Goal: Task Accomplishment & Management: Use online tool/utility

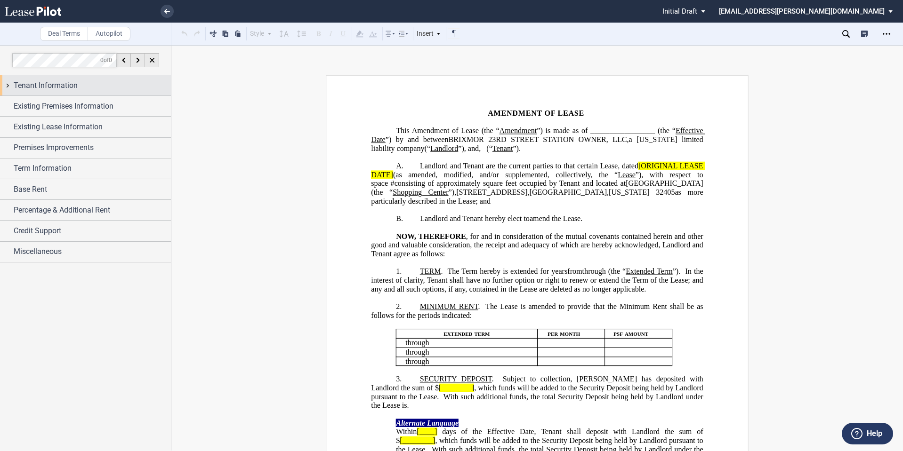
click at [75, 84] on span "Tenant Information" at bounding box center [46, 85] width 64 height 11
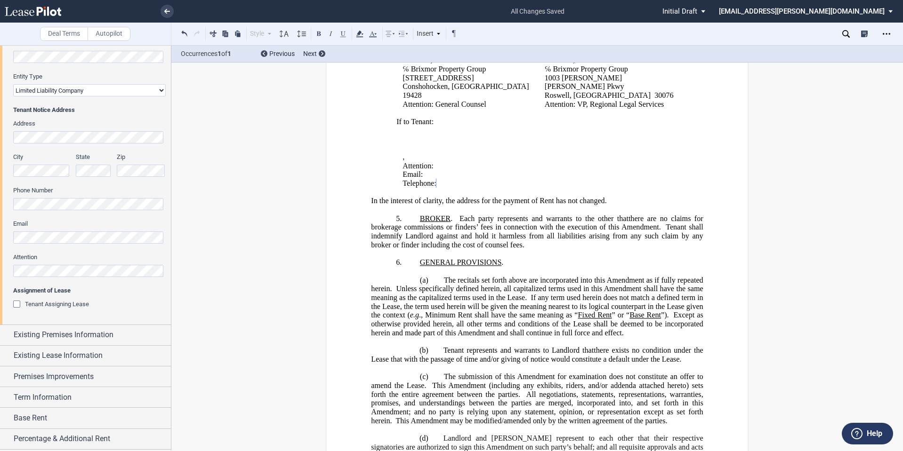
scroll to position [197, 0]
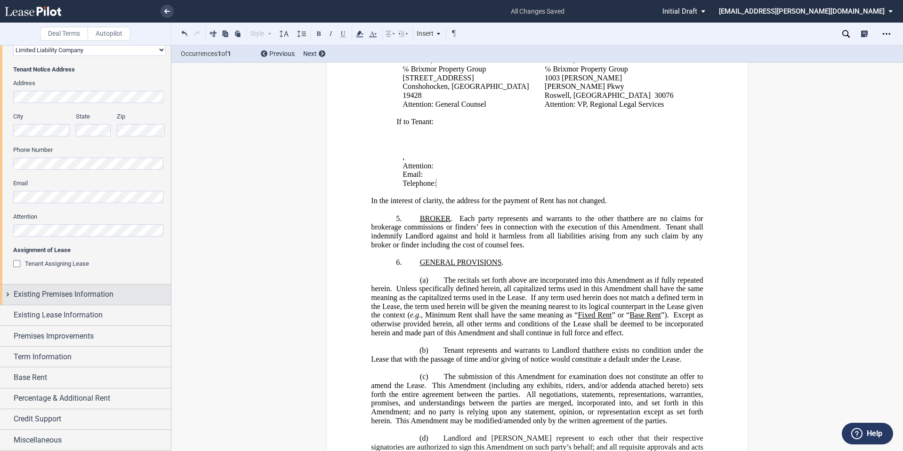
click at [45, 299] on span "Existing Premises Information" at bounding box center [64, 294] width 100 height 11
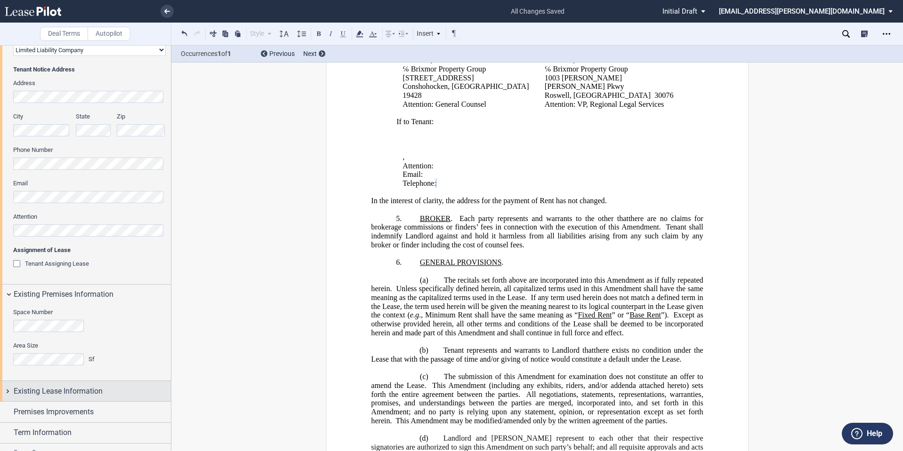
click at [49, 388] on span "Existing Lease Information" at bounding box center [58, 391] width 89 height 11
click at [49, 409] on span "Prior Amendments of Lease" at bounding box center [62, 409] width 74 height 7
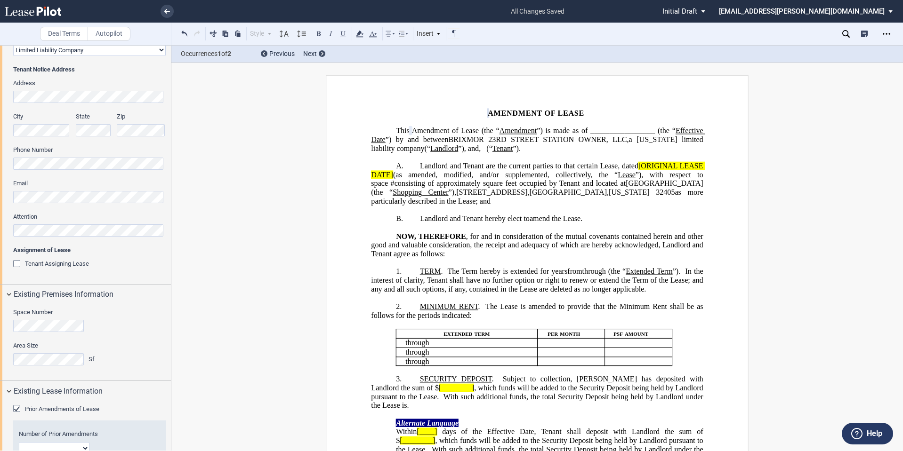
scroll to position [400, 0]
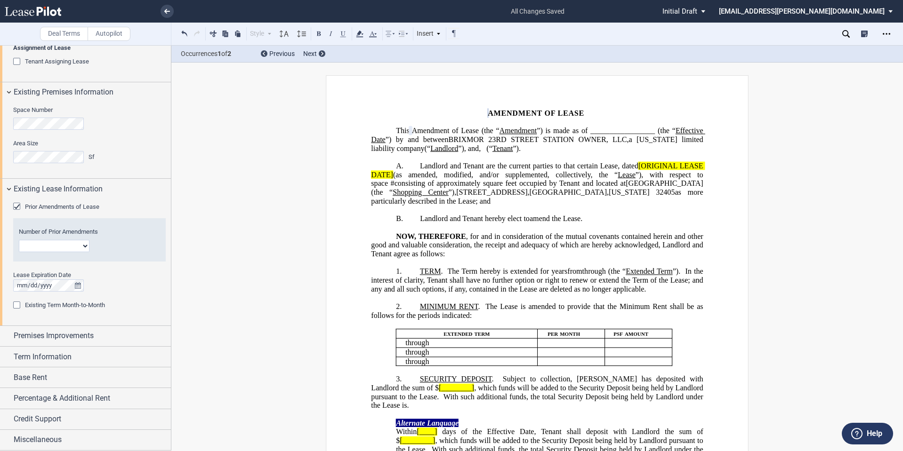
click at [71, 243] on select "1 2 3 4 5 6 7 8 9 10 11 12" at bounding box center [54, 246] width 71 height 12
select select "number:3"
click at [19, 240] on select "1 2 3 4 5 6 7 8 9 10 11 12" at bounding box center [54, 246] width 71 height 12
click at [61, 338] on span "Premises Improvements" at bounding box center [54, 335] width 80 height 11
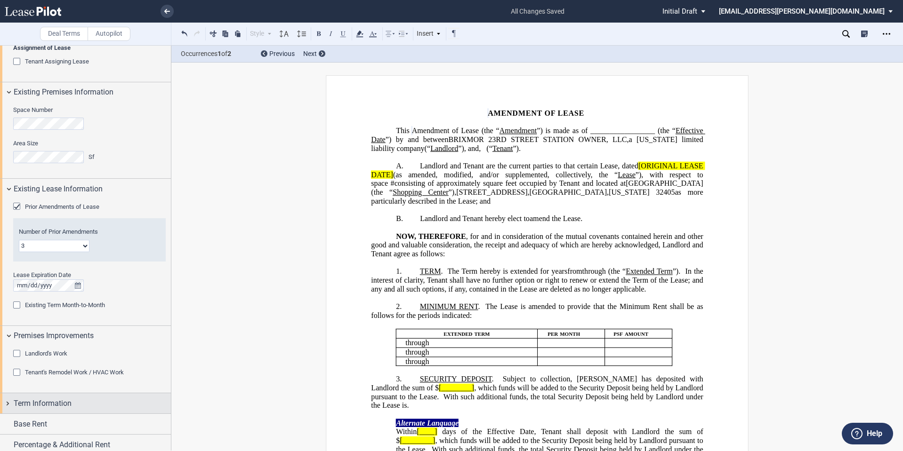
click at [51, 406] on span "Term Information" at bounding box center [43, 403] width 58 height 11
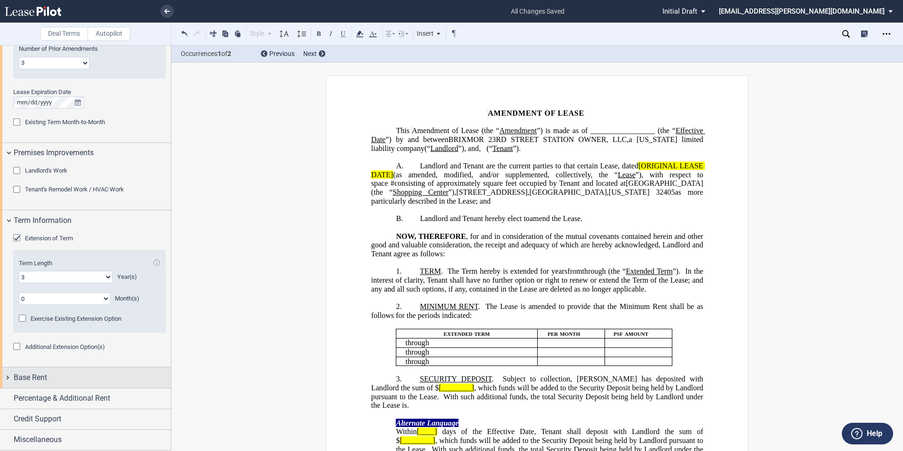
click at [65, 371] on div "Base Rent" at bounding box center [85, 378] width 171 height 20
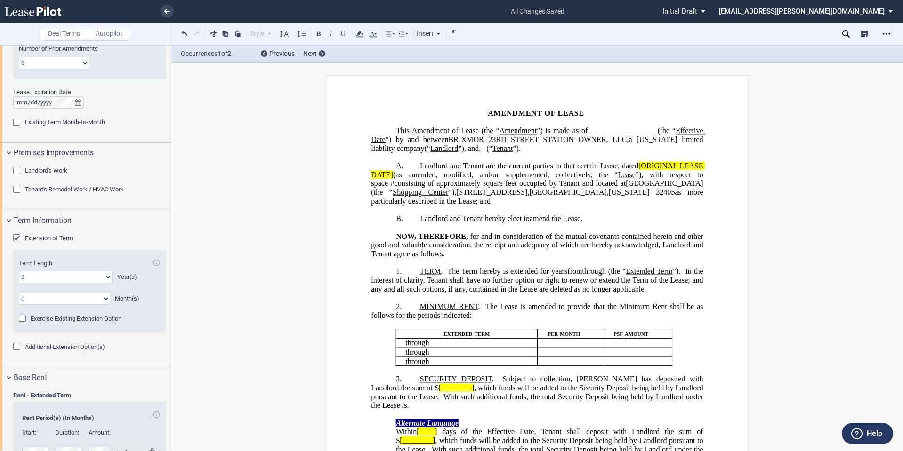
scroll to position [737, 0]
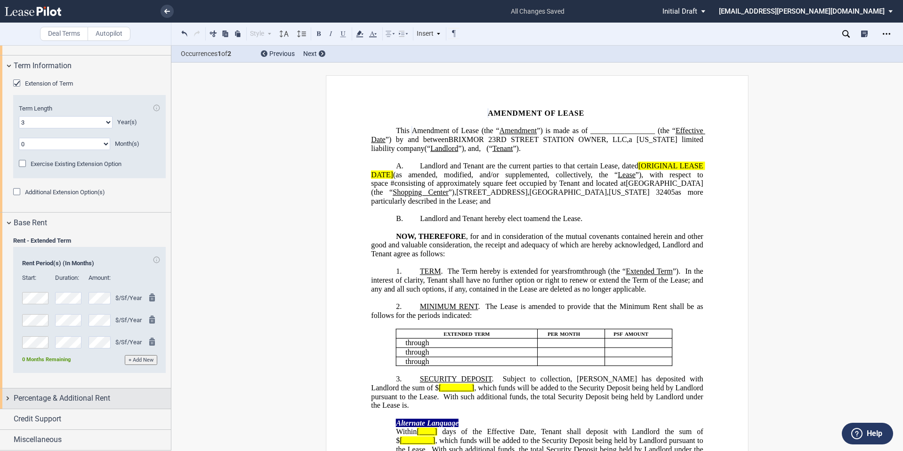
click at [65, 402] on span "Percentage & Additional Rent" at bounding box center [62, 398] width 96 height 11
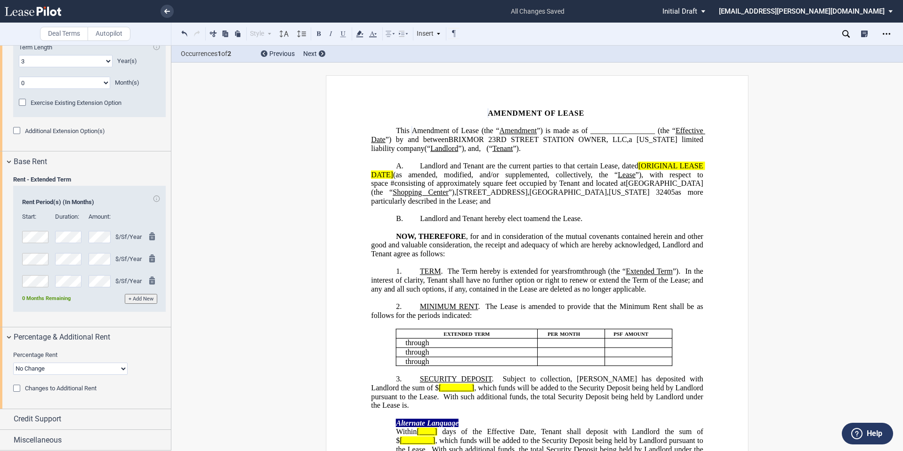
click at [69, 392] on span "Changes to Additional Rent" at bounding box center [61, 388] width 72 height 7
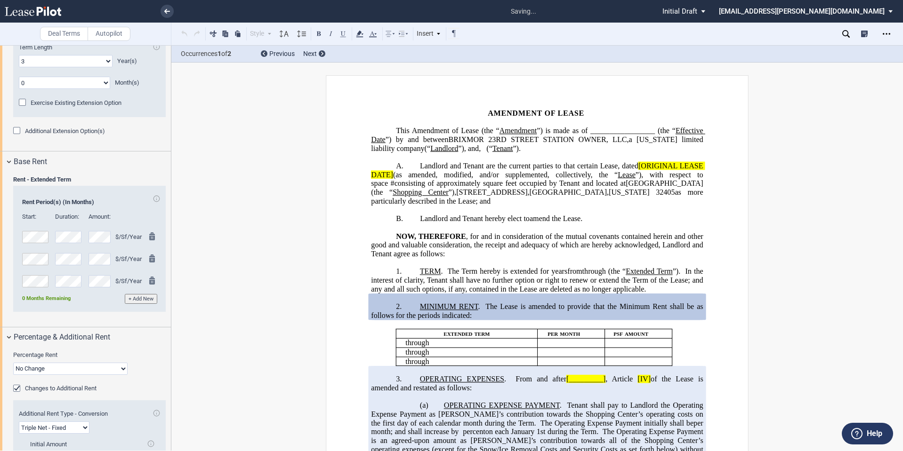
scroll to position [877, 0]
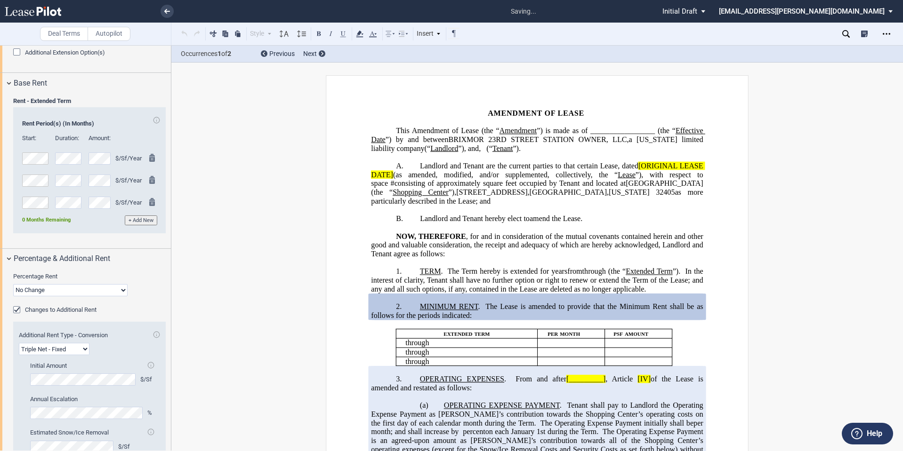
click at [74, 312] on span "Changes to Additional Rent" at bounding box center [61, 309] width 72 height 7
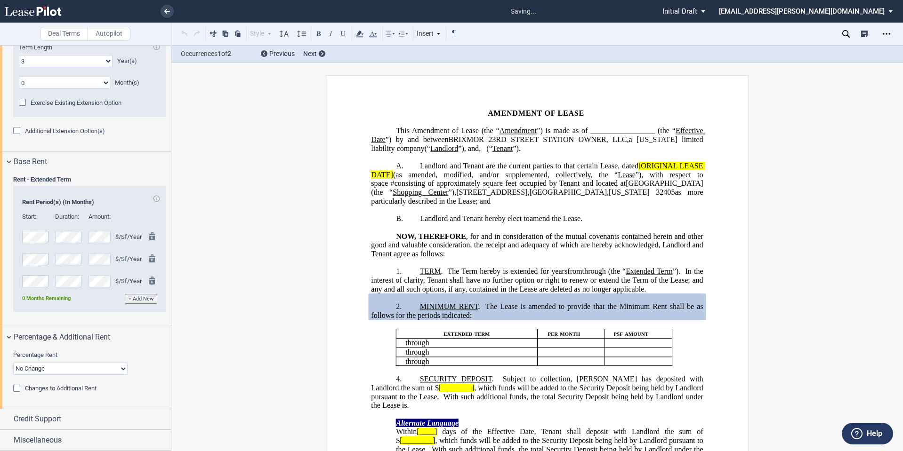
scroll to position [799, 0]
click at [72, 371] on select "No Change Add Percentage Rent Reset Breakpoint" at bounding box center [70, 369] width 114 height 12
click at [13, 363] on select "No Change Add Percentage Rent Reset Breakpoint" at bounding box center [70, 369] width 114 height 12
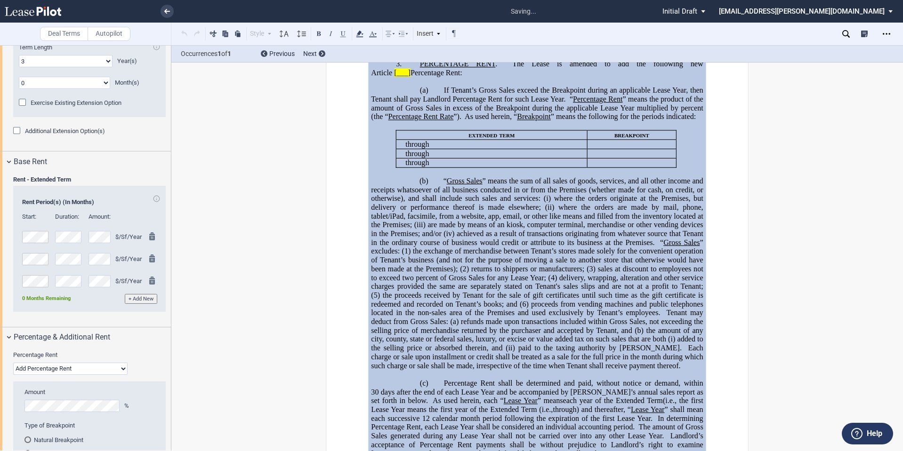
scroll to position [356, 0]
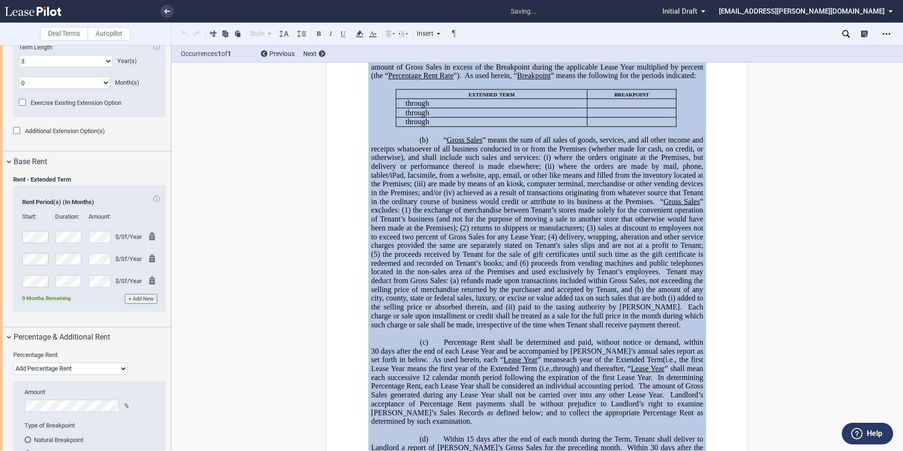
click at [157, 367] on div "Percentage Rent No Change Add Percentage Rent Reset Breakpoint" at bounding box center [89, 363] width 152 height 24
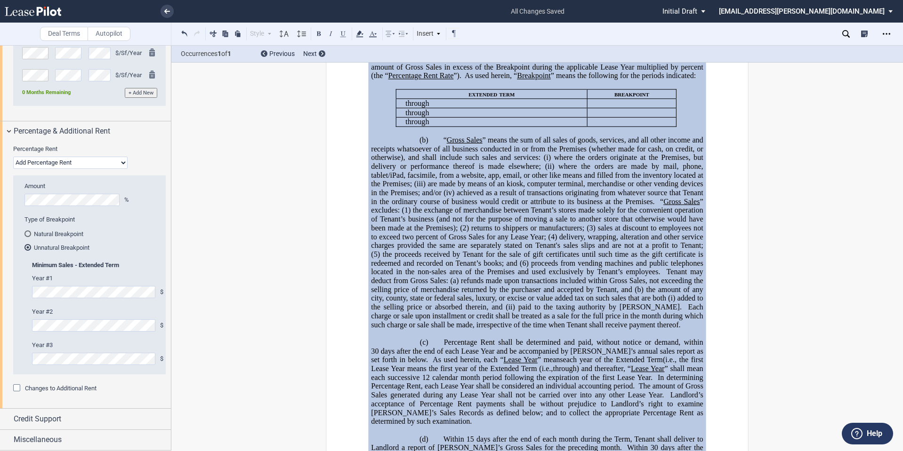
click at [95, 160] on select "No Change Add Percentage Rent Reset Breakpoint" at bounding box center [70, 163] width 114 height 12
select select "no change"
click at [13, 169] on select "No Change Add Percentage Rent Reset Breakpoint" at bounding box center [70, 163] width 114 height 12
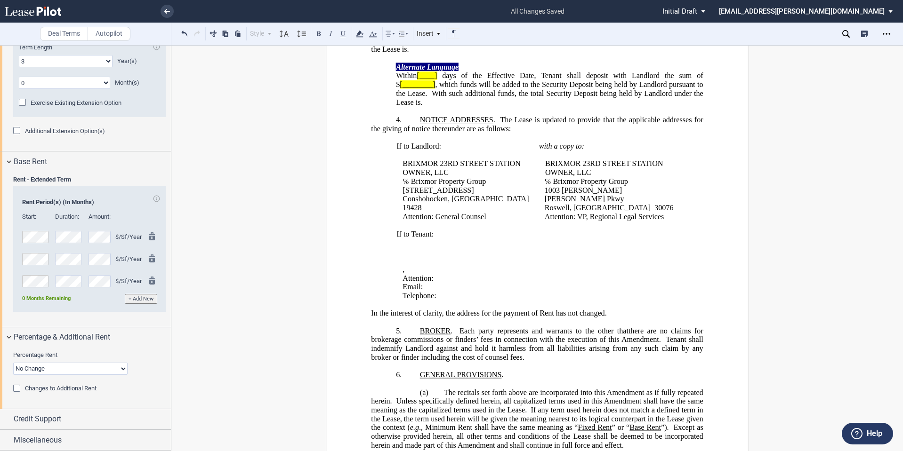
scroll to position [799, 0]
click at [884, 32] on icon "Open Lease options menu" at bounding box center [886, 34] width 8 height 8
click at [812, 47] on div "Download" at bounding box center [831, 51] width 115 height 8
